Goal: Book appointment/travel/reservation

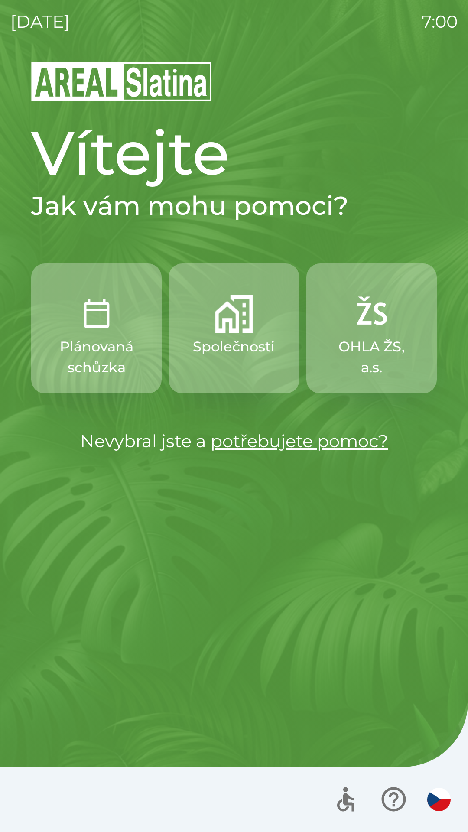
click at [217, 356] on p "Společnosti" at bounding box center [234, 346] width 82 height 21
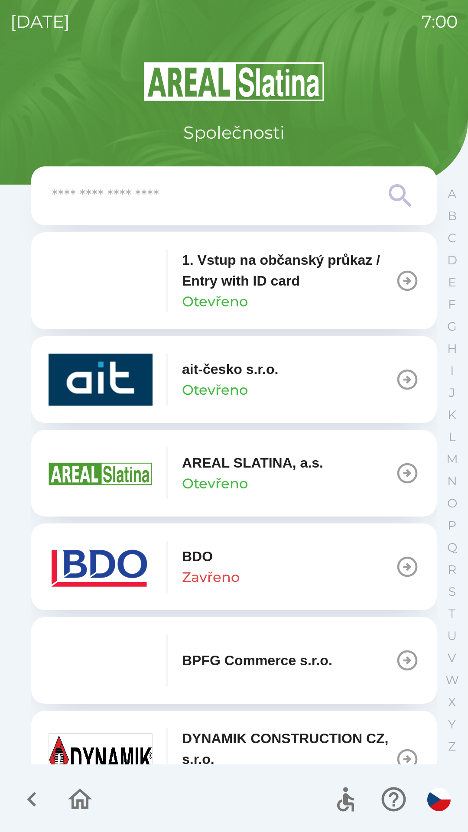
click at [218, 290] on p "1. Vstup na občanský průkaz / Entry with ID card" at bounding box center [288, 271] width 213 height 42
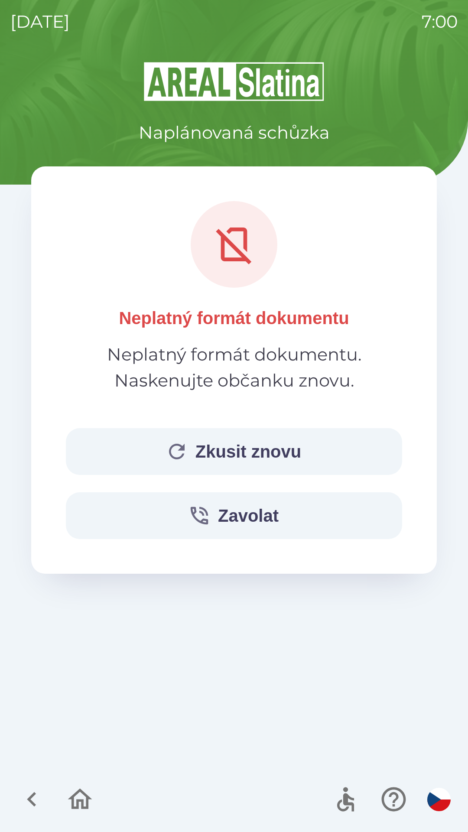
click at [176, 457] on icon "button" at bounding box center [177, 452] width 16 height 16
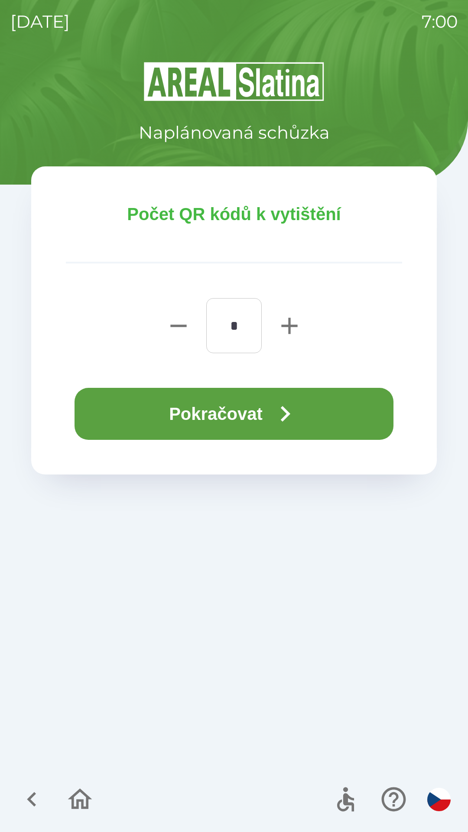
click at [199, 408] on button "Pokračovat" at bounding box center [234, 414] width 319 height 52
